Goal: Information Seeking & Learning: Learn about a topic

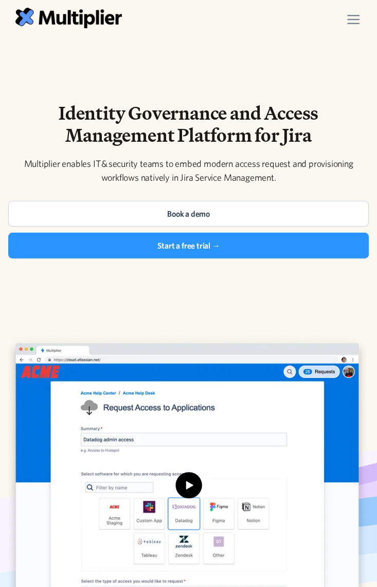
click at [358, 21] on img "menu" at bounding box center [353, 19] width 12 height 9
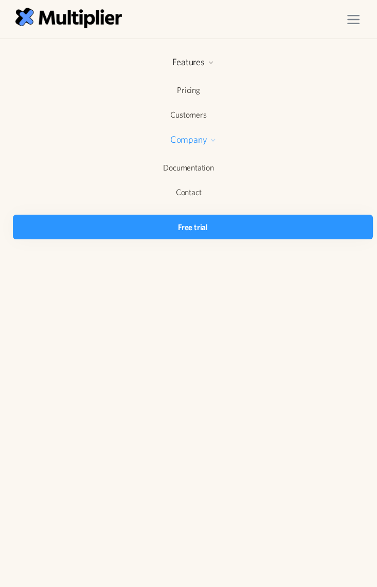
click at [213, 142] on div at bounding box center [213, 140] width 6 height 6
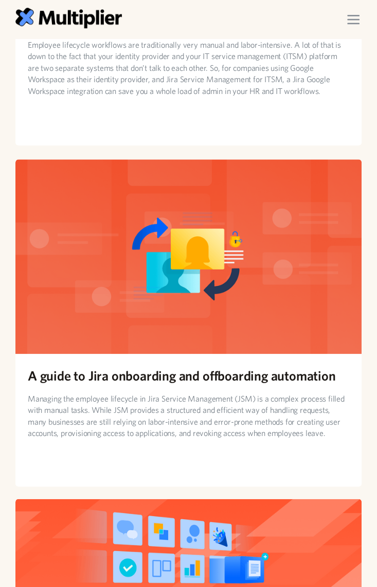
scroll to position [456, 0]
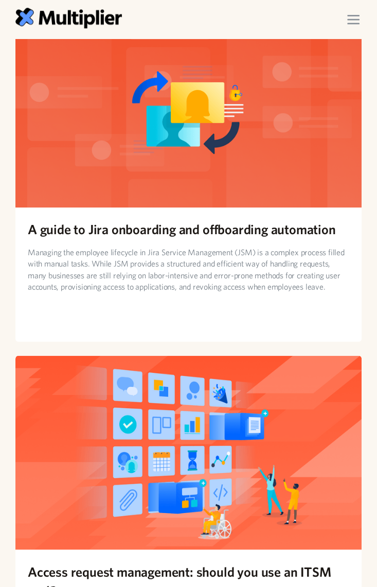
click at [172, 229] on h2 "A guide to Jira onboarding and offboarding automation" at bounding box center [181, 229] width 307 height 19
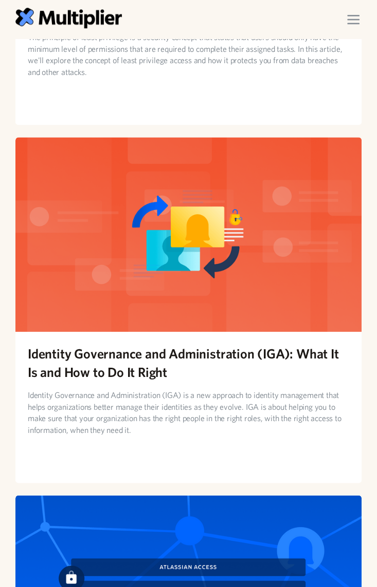
scroll to position [1999, 0]
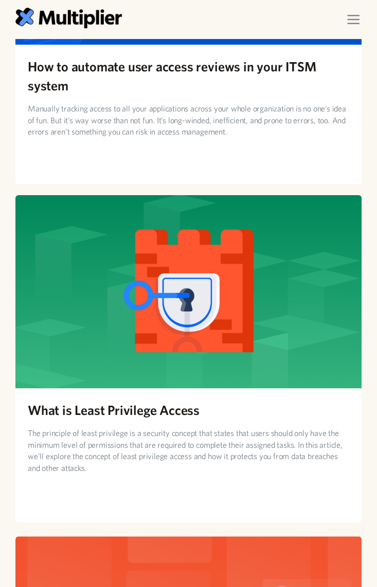
click at [155, 406] on h2 "What is Least Privilege Access" at bounding box center [114, 410] width 172 height 19
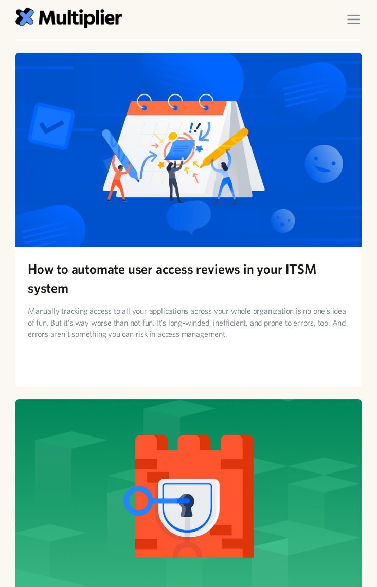
scroll to position [1941, 0]
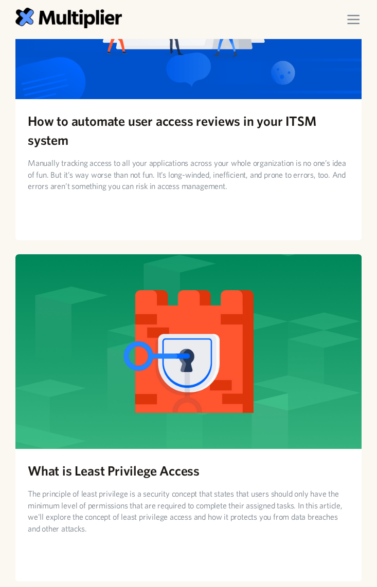
click at [192, 119] on h2 "How to automate user access reviews in your ITSM system" at bounding box center [188, 131] width 321 height 38
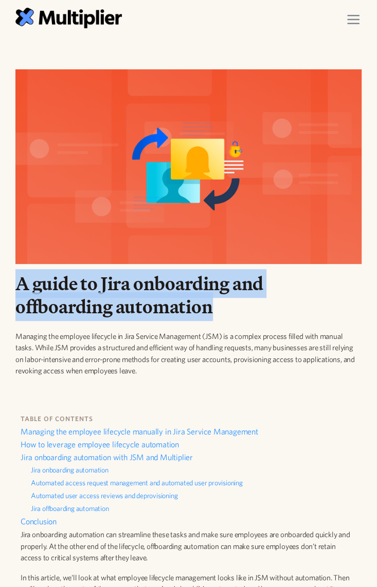
drag, startPoint x: 248, startPoint y: 310, endPoint x: 9, endPoint y: 291, distance: 239.7
click at [9, 291] on div "A guide to Jira onboarding and offboarding automation Managing the employee lif…" at bounding box center [188, 332] width 362 height 121
copy h1 "A guide to Jira onboarding and offboarding automation"
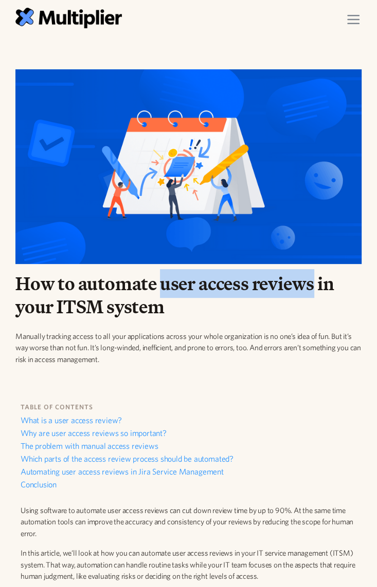
drag, startPoint x: 158, startPoint y: 286, endPoint x: 314, endPoint y: 285, distance: 155.7
click at [314, 285] on h1 "How to automate user access reviews in your ITSM system" at bounding box center [188, 295] width 346 height 46
copy h1 "user access reviews"
